Goal: Information Seeking & Learning: Learn about a topic

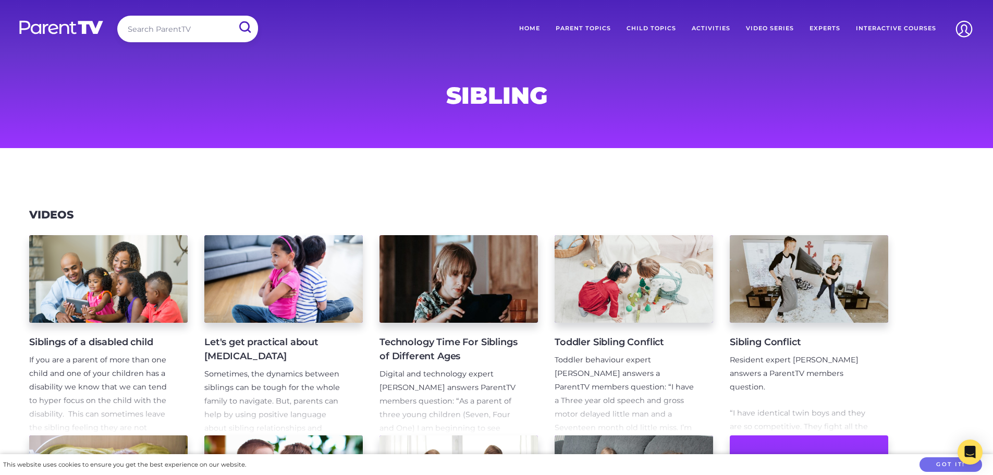
scroll to position [156, 0]
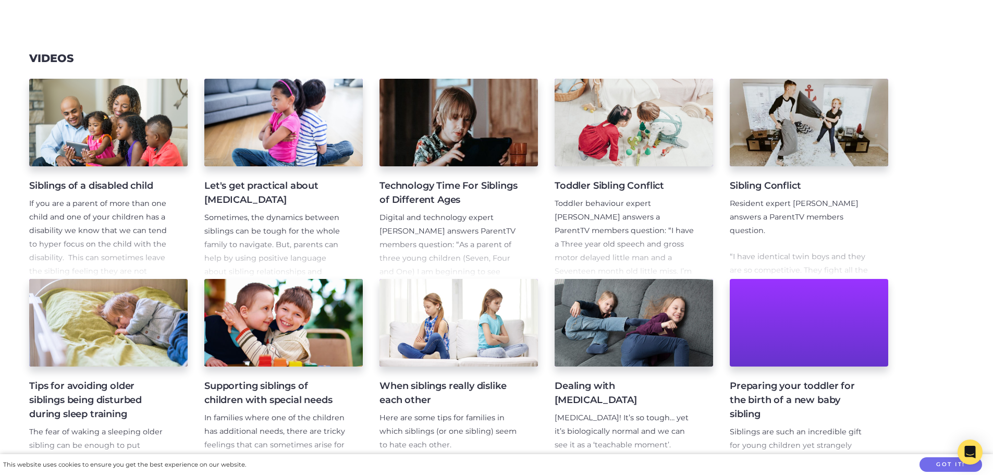
click at [596, 189] on h4 "Toddler Sibling Conflict" at bounding box center [625, 186] width 142 height 14
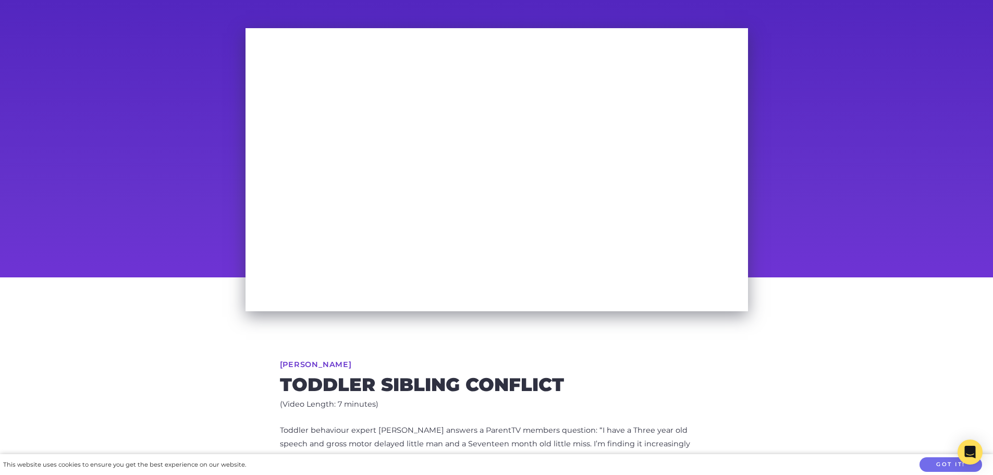
scroll to position [39, 0]
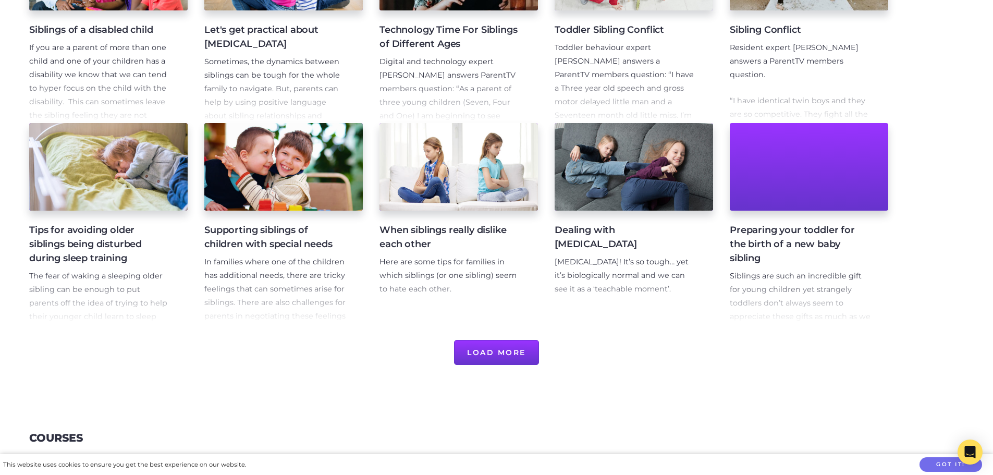
scroll to position [313, 0]
click at [481, 351] on button "Load More" at bounding box center [496, 351] width 85 height 25
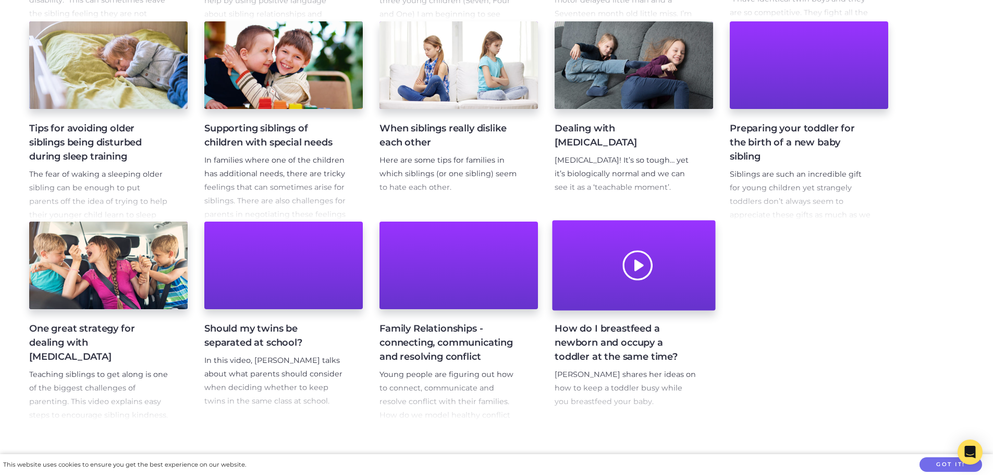
scroll to position [417, 0]
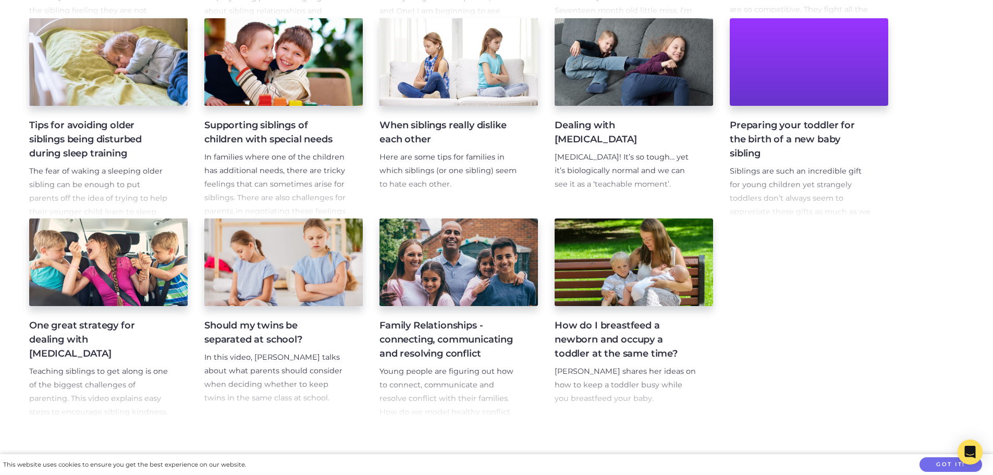
click at [67, 332] on h4 "One great strategy for dealing with [MEDICAL_DATA]" at bounding box center [100, 339] width 142 height 42
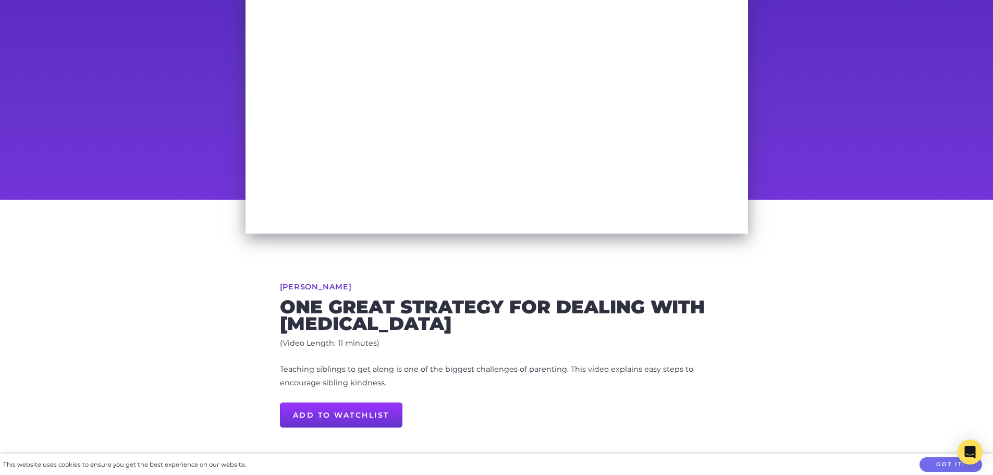
scroll to position [156, 0]
